Goal: Find specific page/section: Find specific page/section

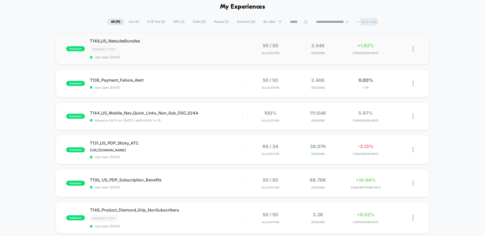
scroll to position [28, 0]
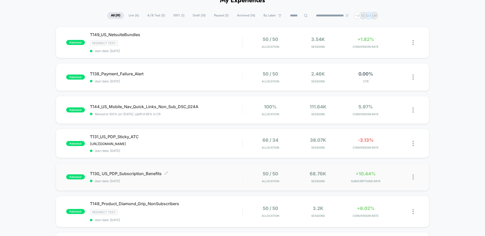
click at [184, 174] on span "T130_ US_PDP_Subscription_Benefits Click to edit experience details" at bounding box center [166, 173] width 152 height 5
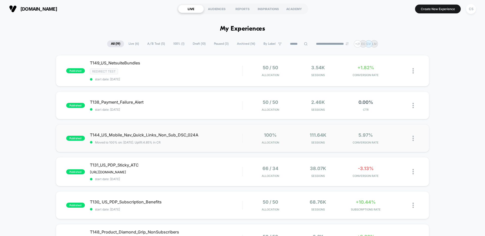
scroll to position [48, 0]
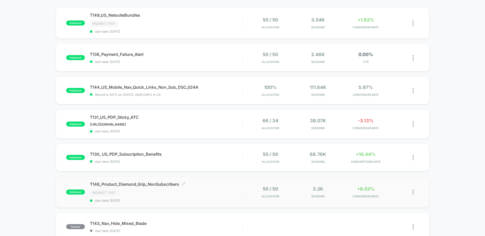
click at [222, 187] on div "T148_Product_Diamond_Grip_NonSubscribers Click to edit experience details Click…" at bounding box center [166, 192] width 152 height 21
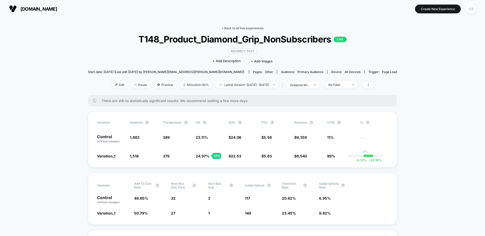
click at [244, 28] on link "< Back to all live experiences" at bounding box center [243, 28] width 42 height 4
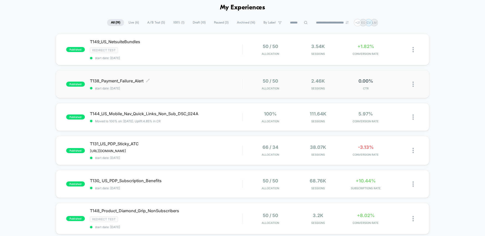
scroll to position [78, 0]
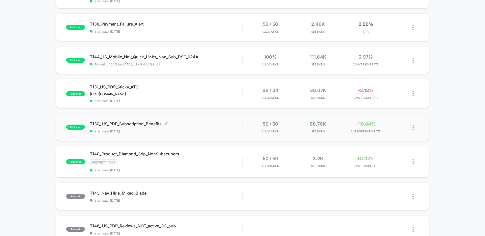
click at [207, 129] on span "start date: [DATE]" at bounding box center [166, 131] width 152 height 4
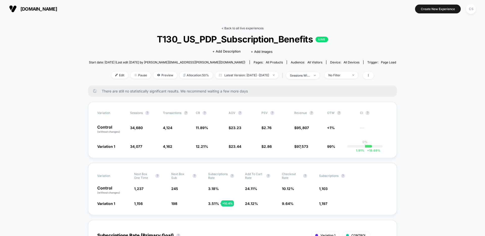
click at [249, 27] on link "< Back to all live experiences" at bounding box center [243, 28] width 42 height 4
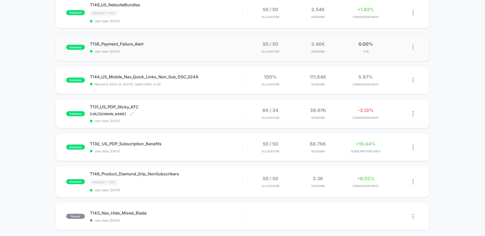
scroll to position [55, 0]
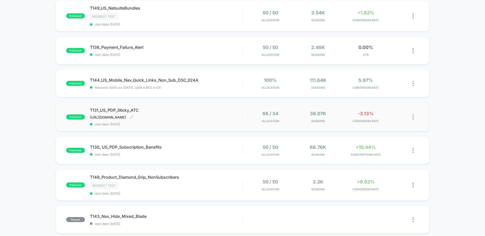
click at [228, 115] on div "T131_US_PDP_Sticky_ATC [URL][DOMAIN_NAME] Click to edit experience details [URL…" at bounding box center [166, 117] width 152 height 18
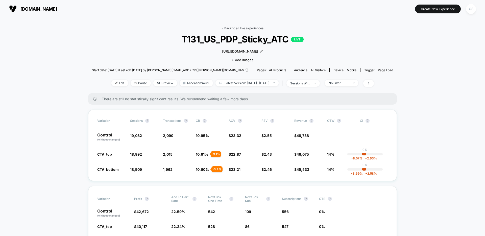
click at [233, 28] on link "< Back to all live experiences" at bounding box center [243, 28] width 42 height 4
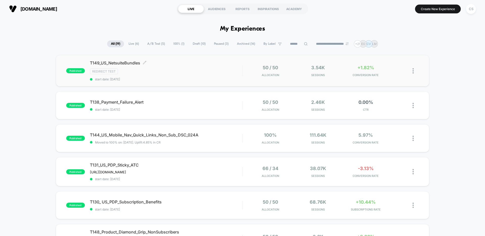
click at [188, 81] on span "start date: [DATE]" at bounding box center [166, 79] width 152 height 4
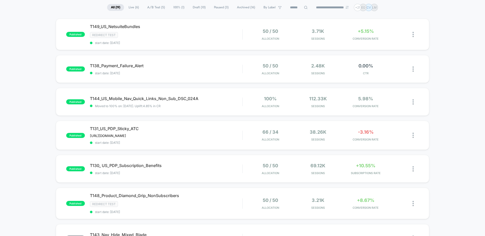
scroll to position [33, 0]
